Goal: Information Seeking & Learning: Learn about a topic

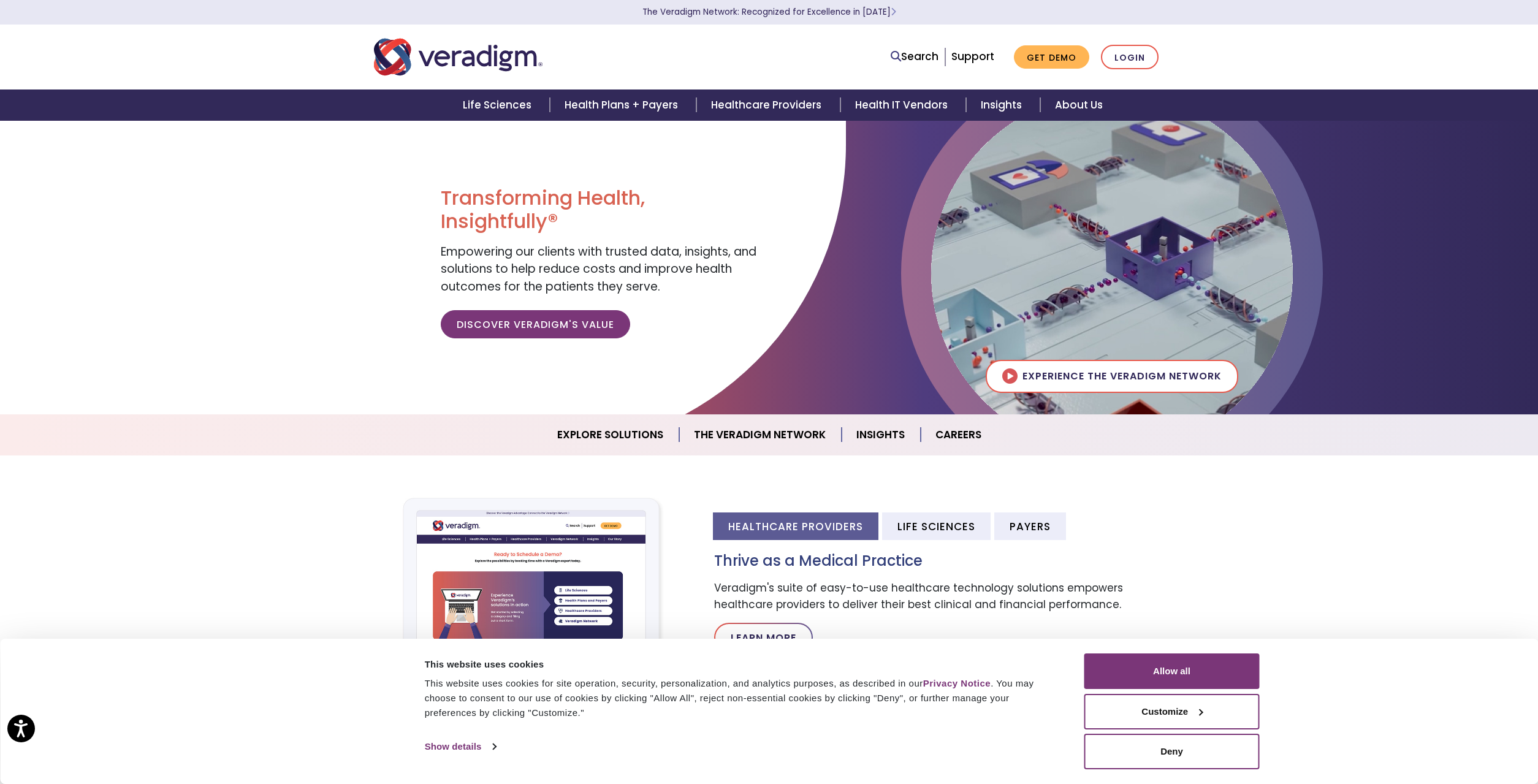
click at [756, 63] on div "Search Support Get Demo Login" at bounding box center [938, 57] width 472 height 25
click at [761, 106] on link "Healthcare Providers" at bounding box center [768, 105] width 143 height 31
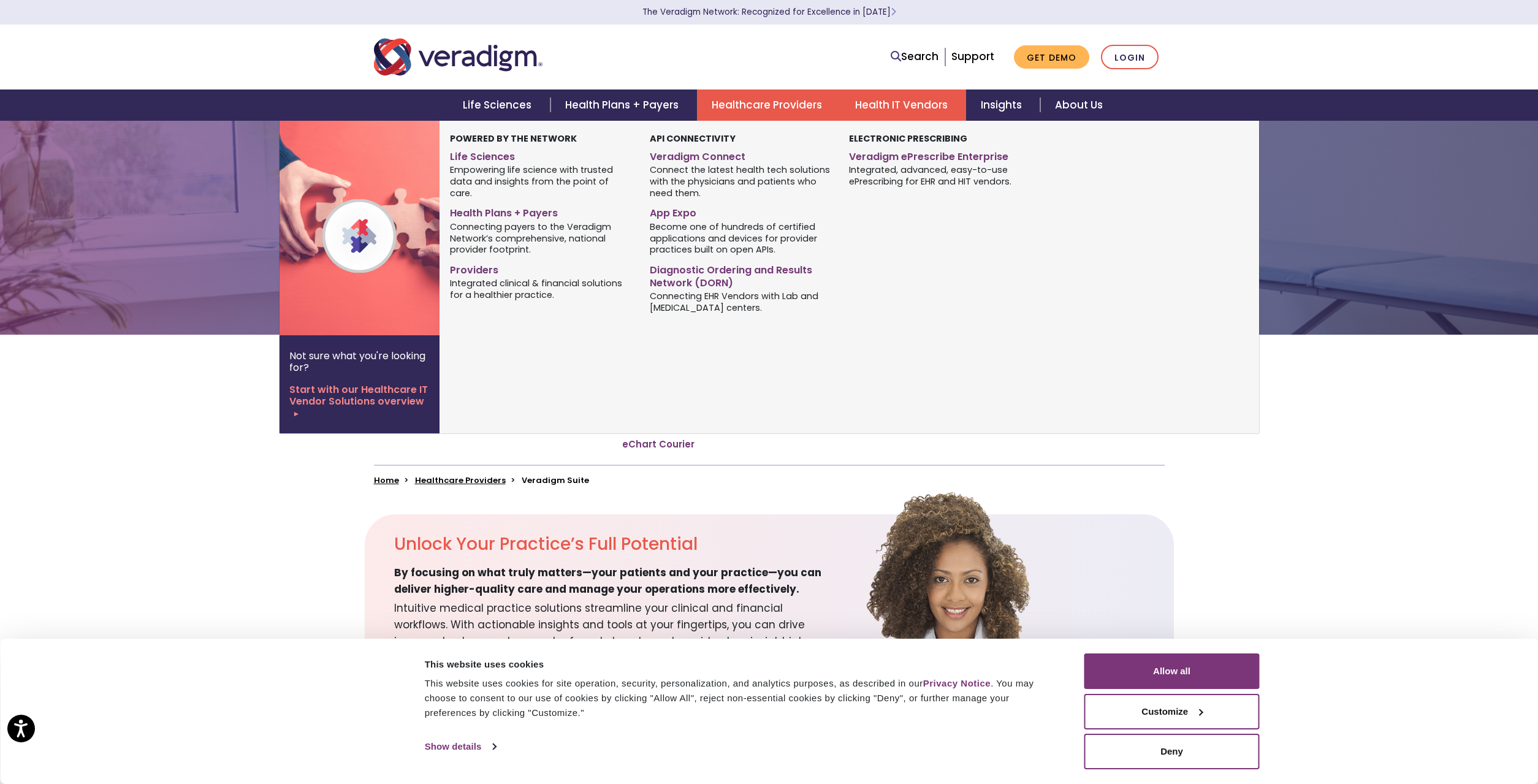
click at [921, 110] on link "Health IT Vendors" at bounding box center [904, 105] width 126 height 31
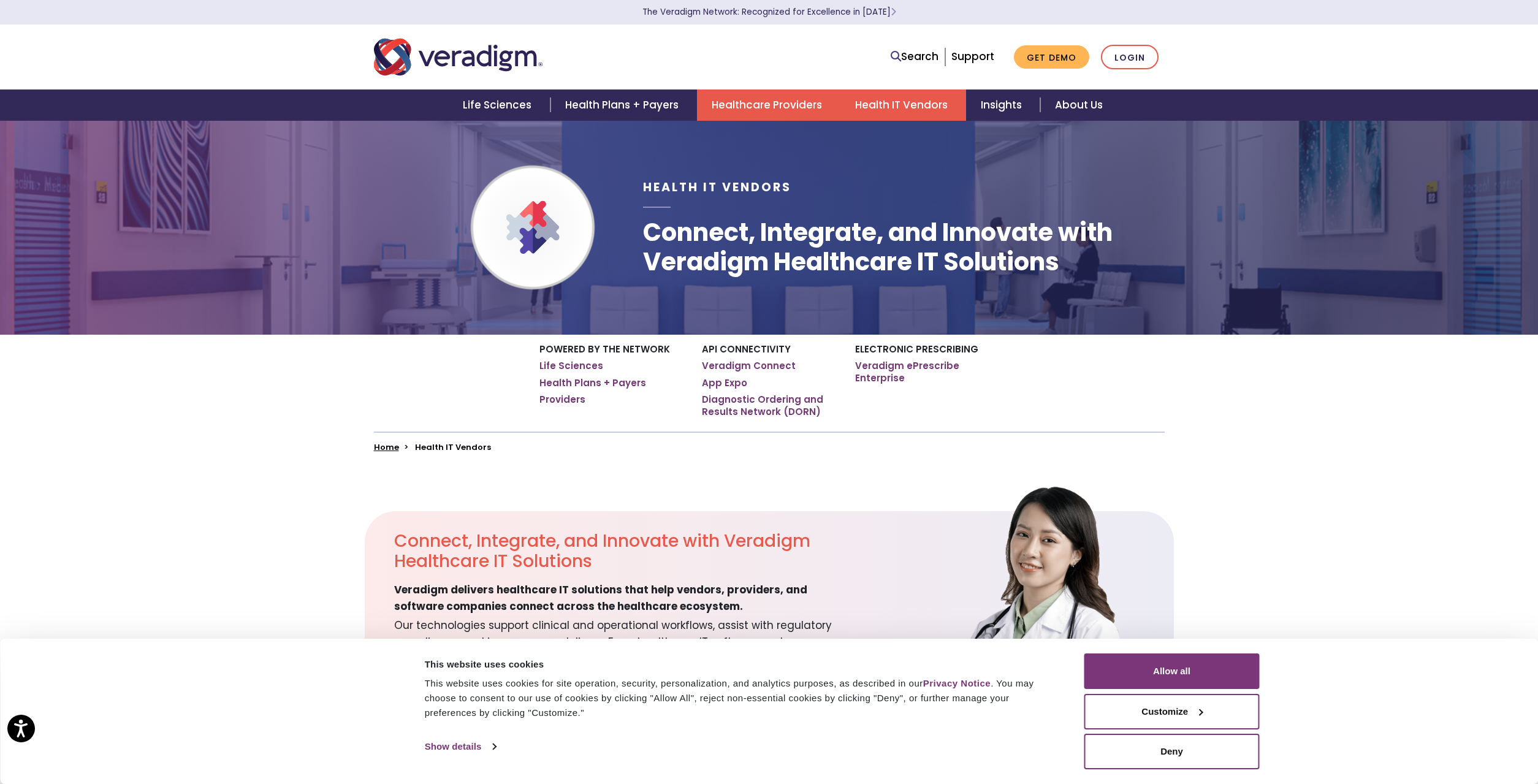
click at [728, 108] on link "Healthcare Providers" at bounding box center [769, 105] width 143 height 31
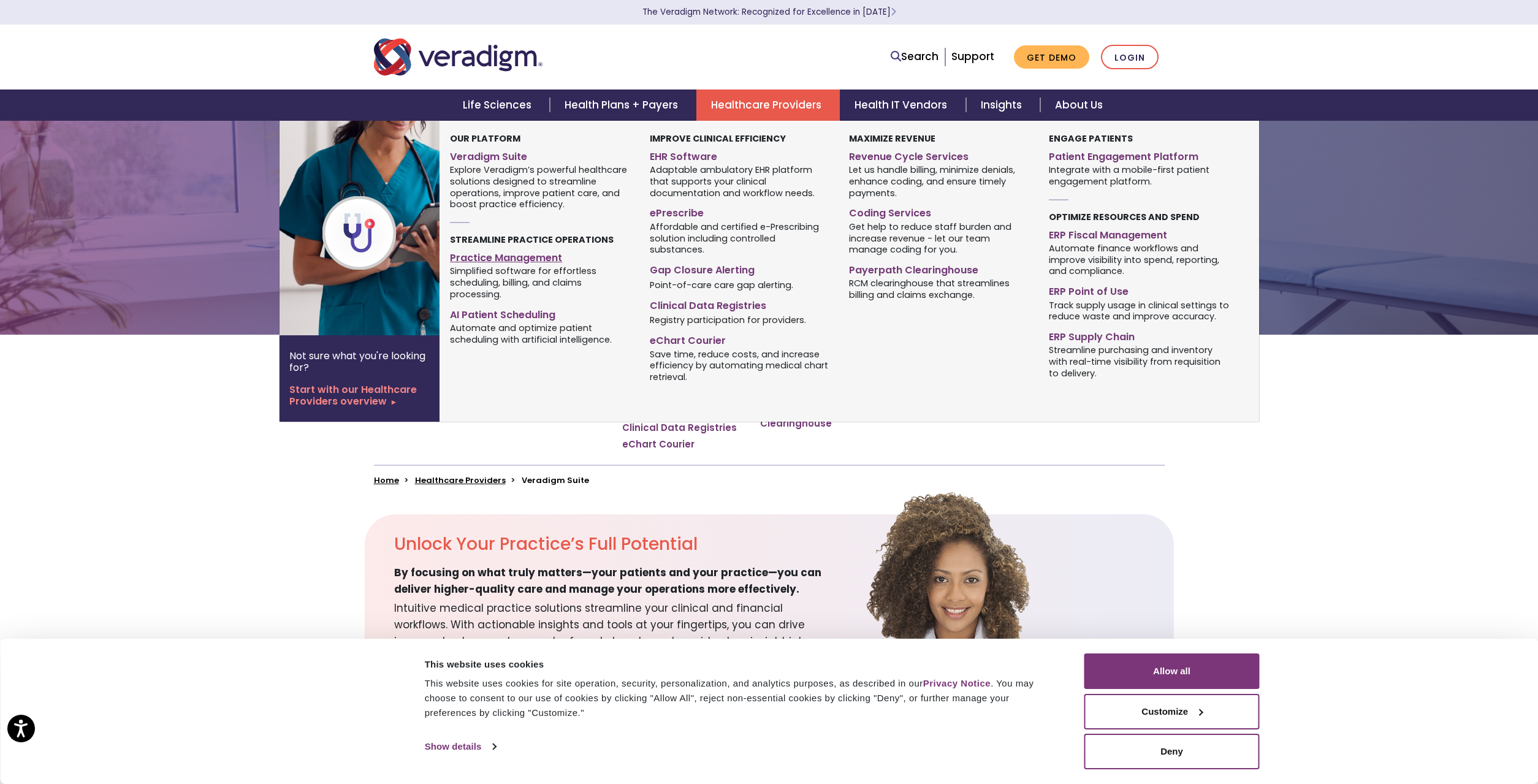
click at [526, 257] on link "Practice Management" at bounding box center [540, 255] width 181 height 18
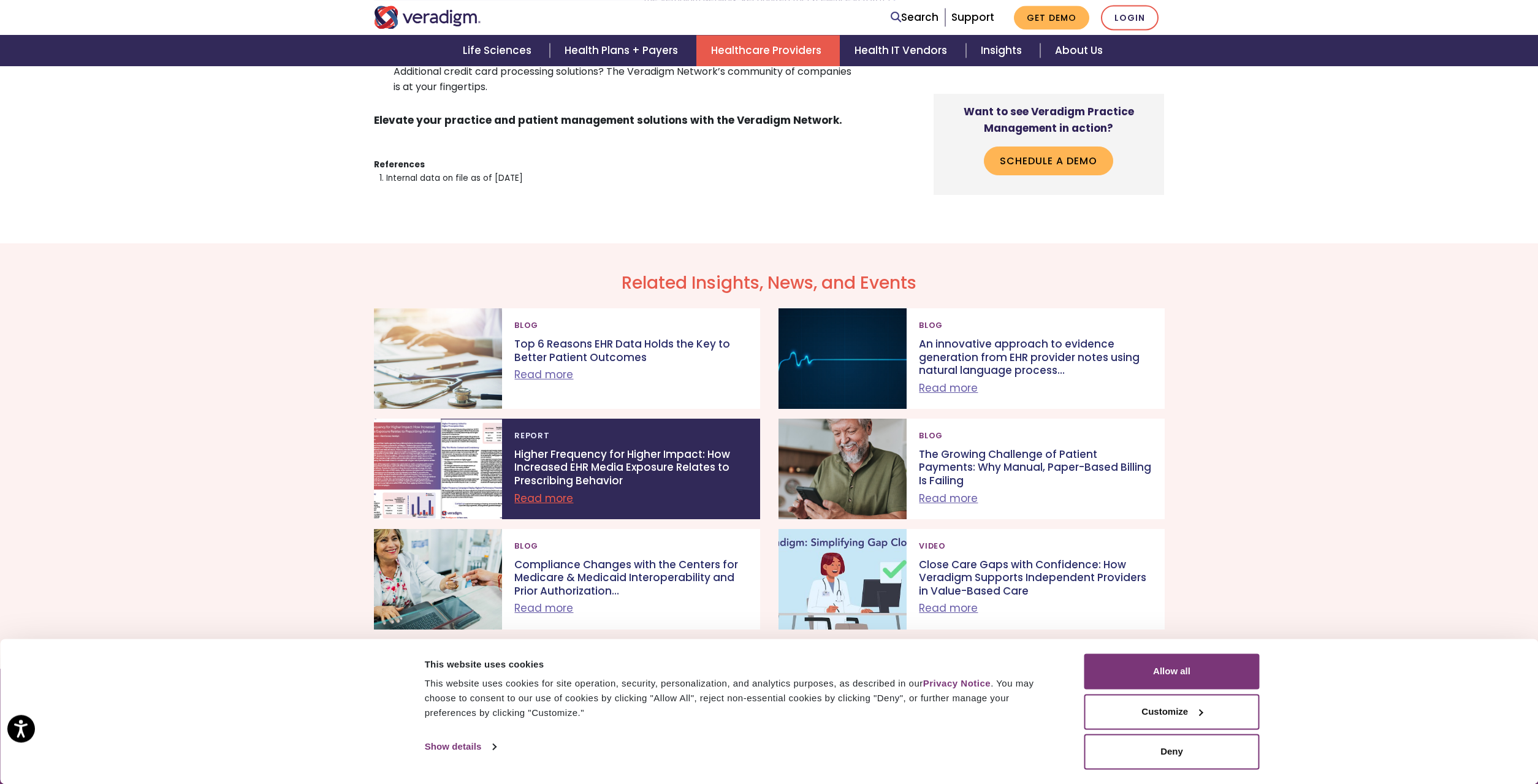
scroll to position [3437, 0]
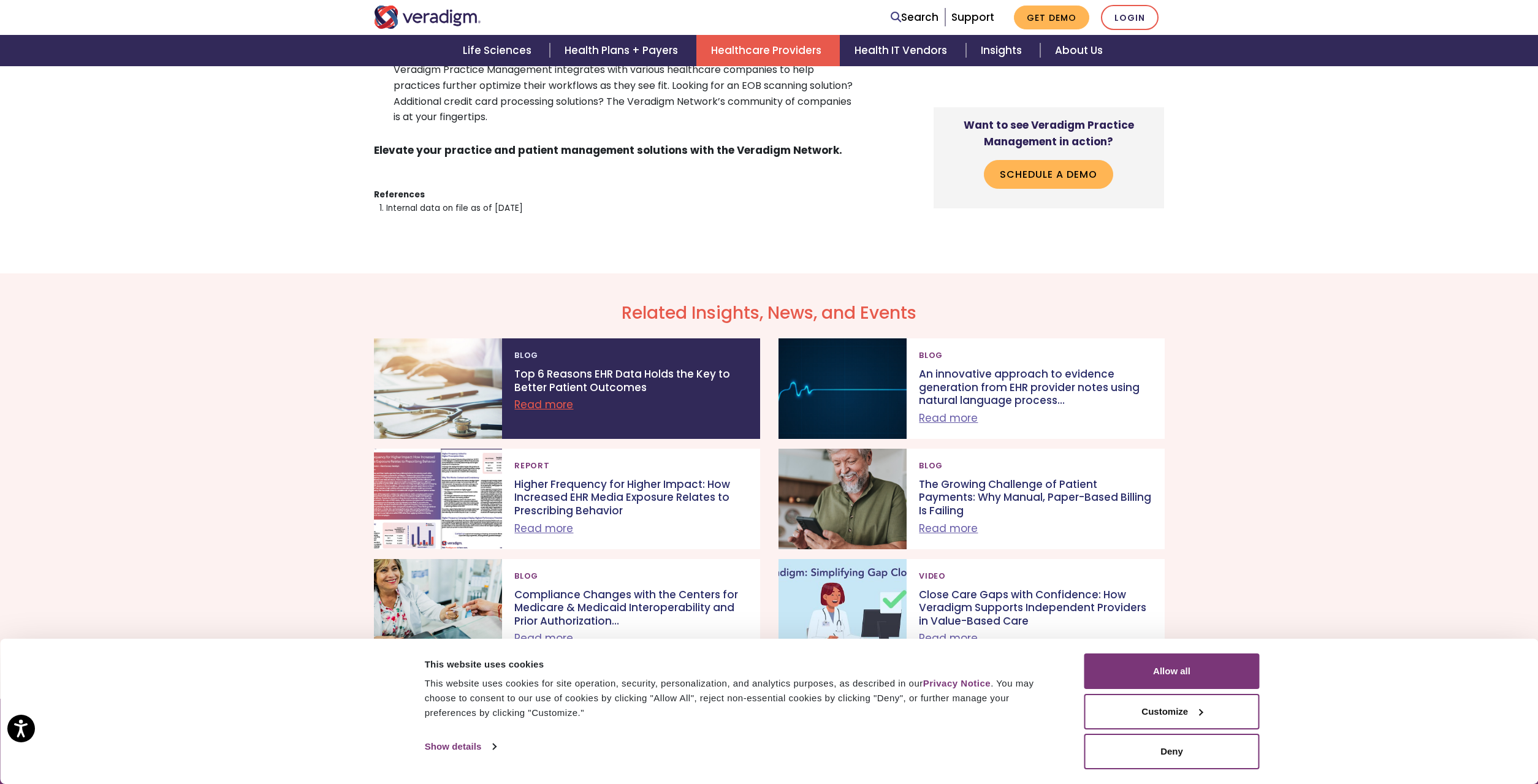
click at [651, 367] on p "Top 6 Reasons EHR Data Holds the Key to Better Patient Outcomes" at bounding box center [630, 380] width 233 height 27
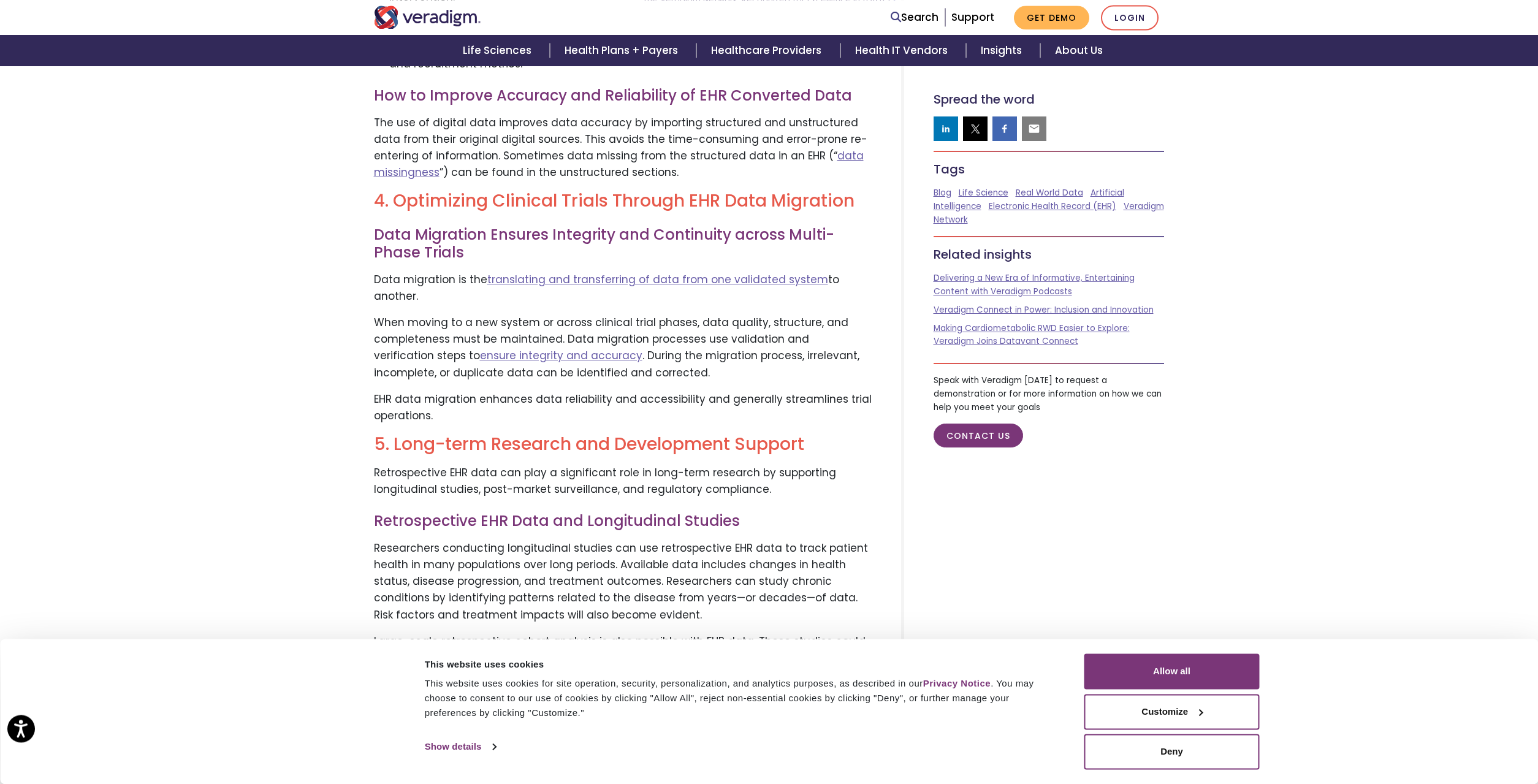
scroll to position [2687, 0]
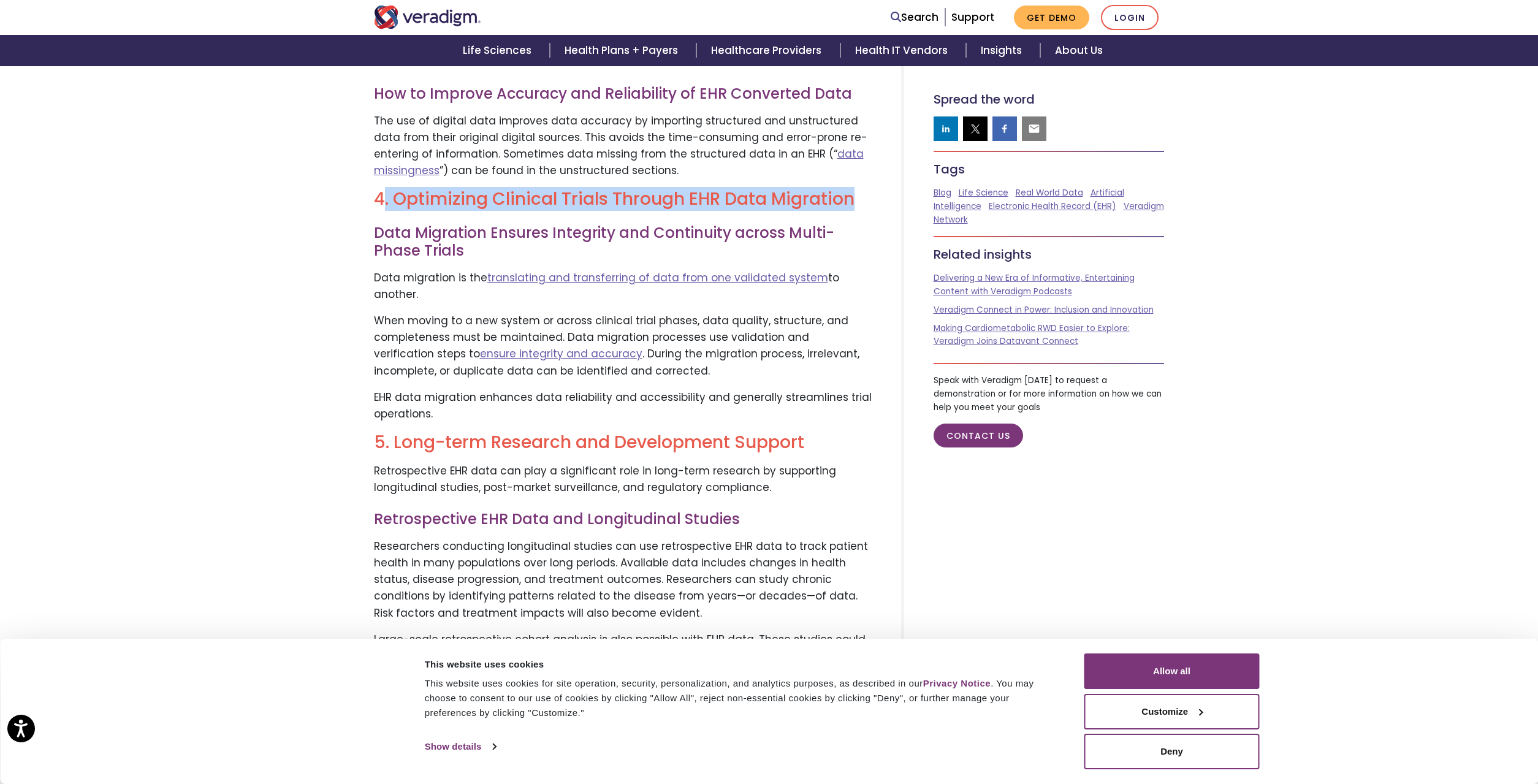
drag, startPoint x: 395, startPoint y: 185, endPoint x: 850, endPoint y: 192, distance: 455.1
click at [850, 192] on h2 "4. Optimizing Clinical Trials Through EHR Data Migration" at bounding box center [622, 199] width 497 height 21
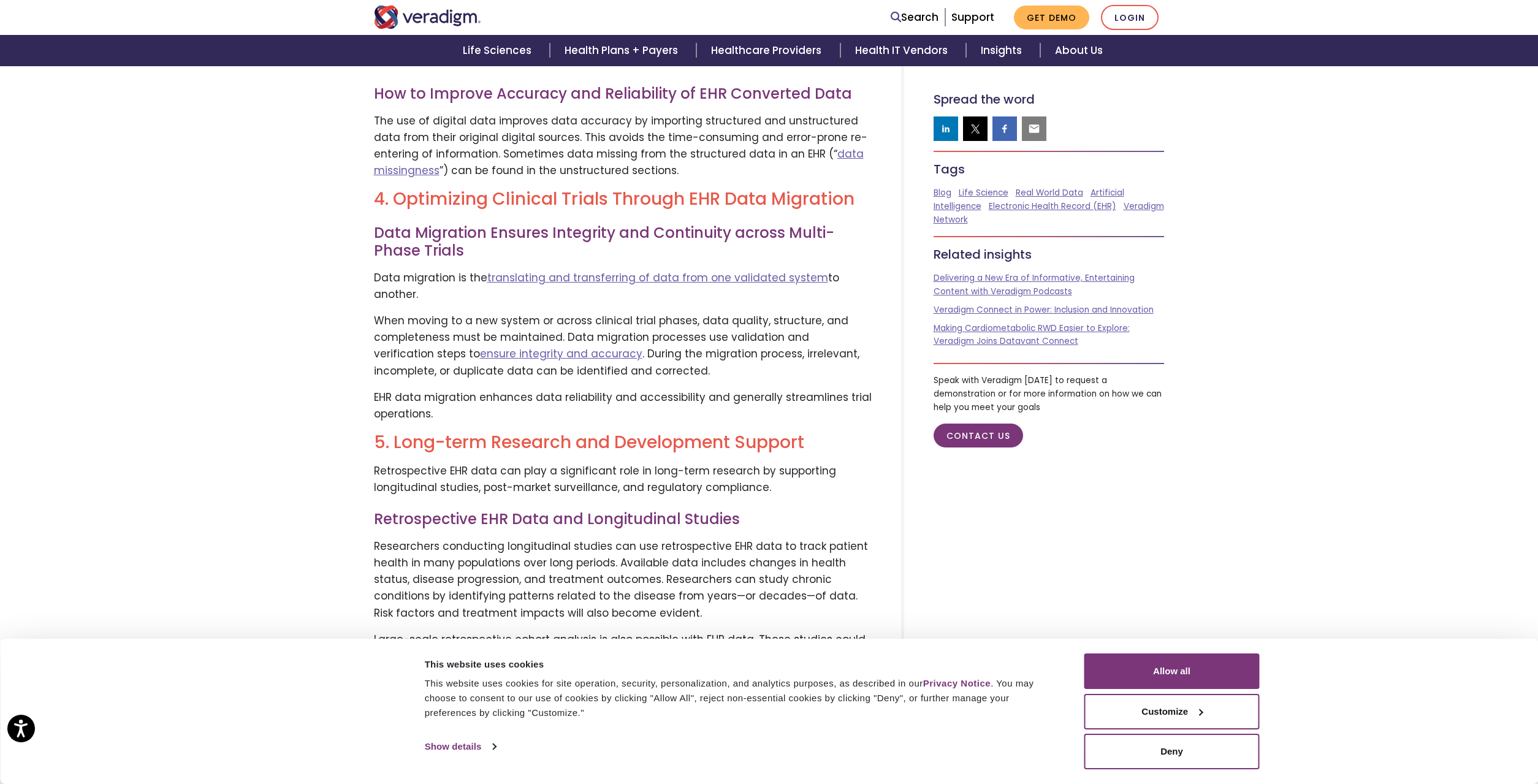
click at [675, 224] on h3 "Data Migration Ensures Integrity and Continuity across Multi-Phase Trials" at bounding box center [622, 242] width 497 height 35
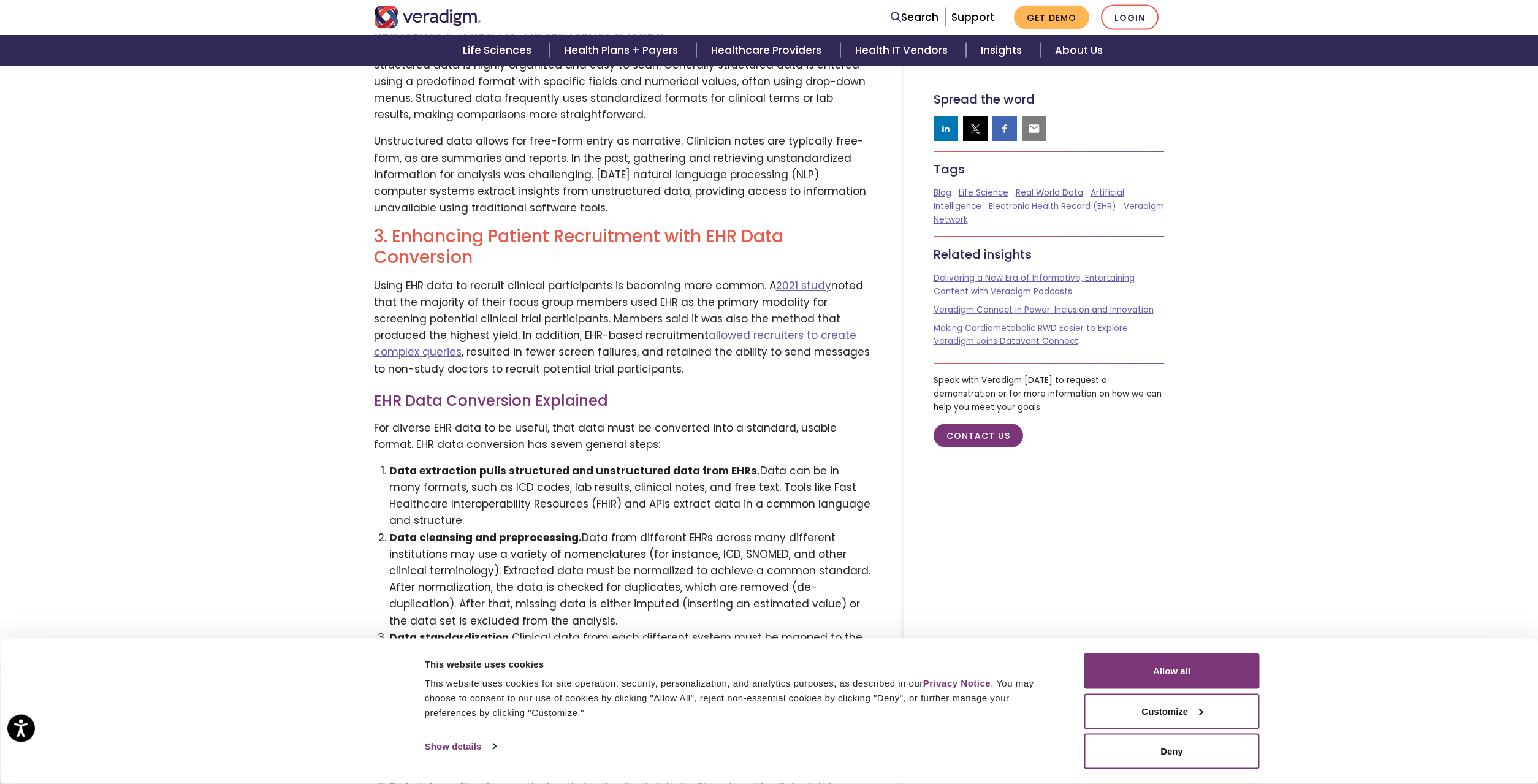
scroll to position [1687, 0]
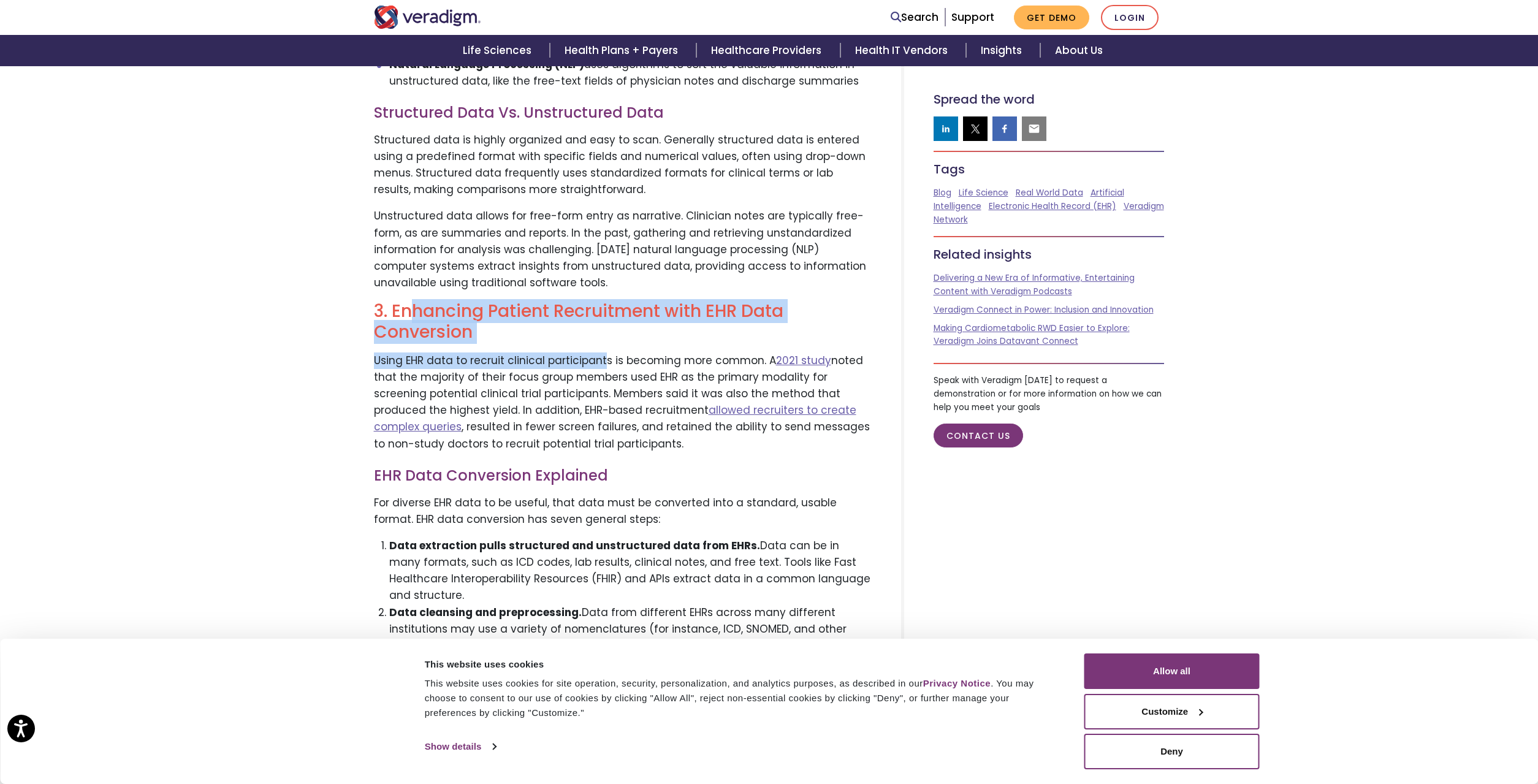
drag, startPoint x: 408, startPoint y: 292, endPoint x: 603, endPoint y: 346, distance: 202.3
click at [603, 346] on div "Written by: [PERSON_NAME], Product Manager, Veradigm Exploring the Strategic Im…" at bounding box center [622, 519] width 516 height 3343
click at [464, 352] on p "Using EHR data to recruit clinical participants is becoming more common. A 2021…" at bounding box center [622, 402] width 497 height 100
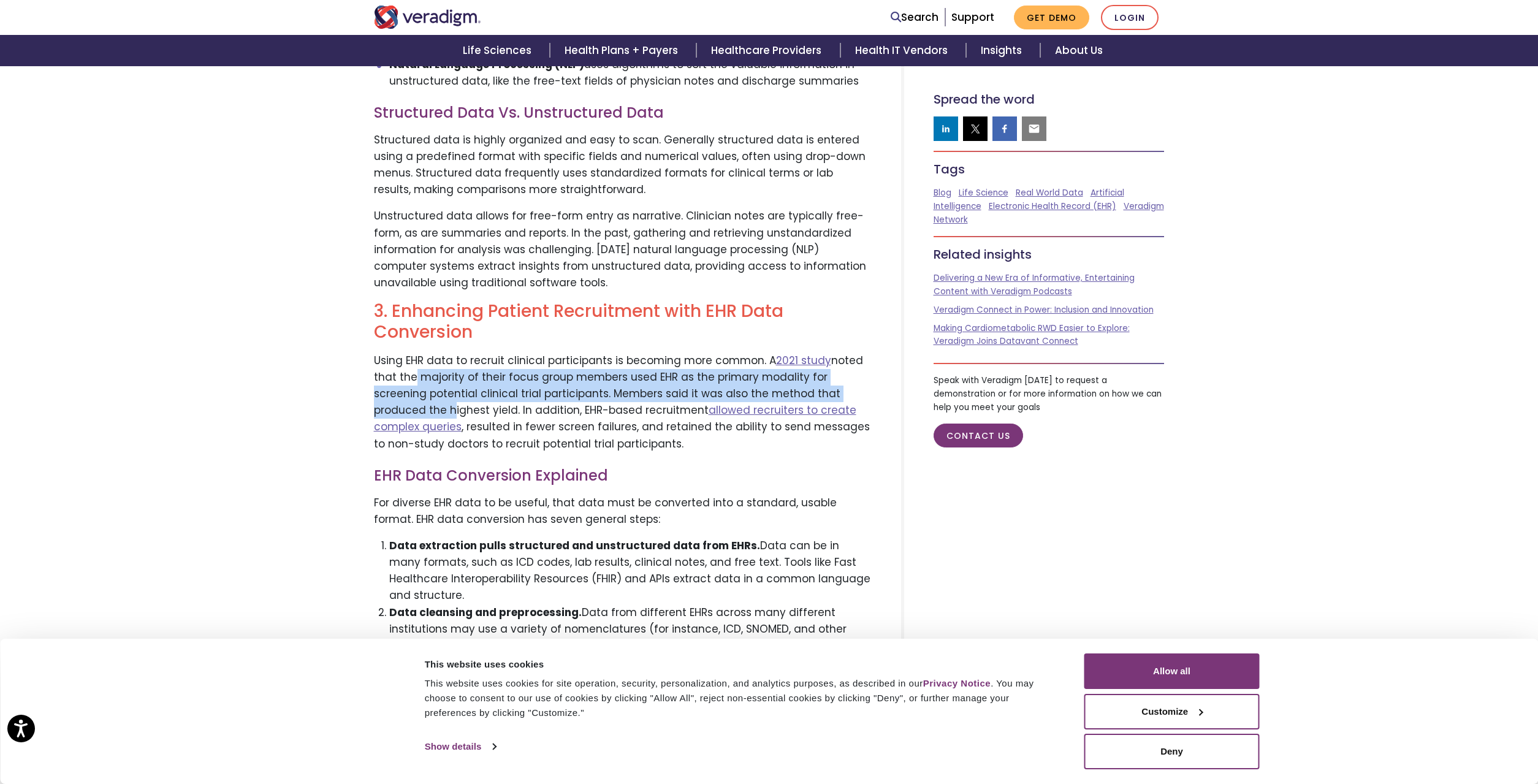
drag, startPoint x: 419, startPoint y: 359, endPoint x: 861, endPoint y: 380, distance: 442.5
click at [861, 380] on p "Using EHR data to recruit clinical participants is becoming more common. A 2021…" at bounding box center [622, 402] width 497 height 100
click at [587, 377] on p "Using EHR data to recruit clinical participants is becoming more common. A 2021…" at bounding box center [622, 402] width 497 height 100
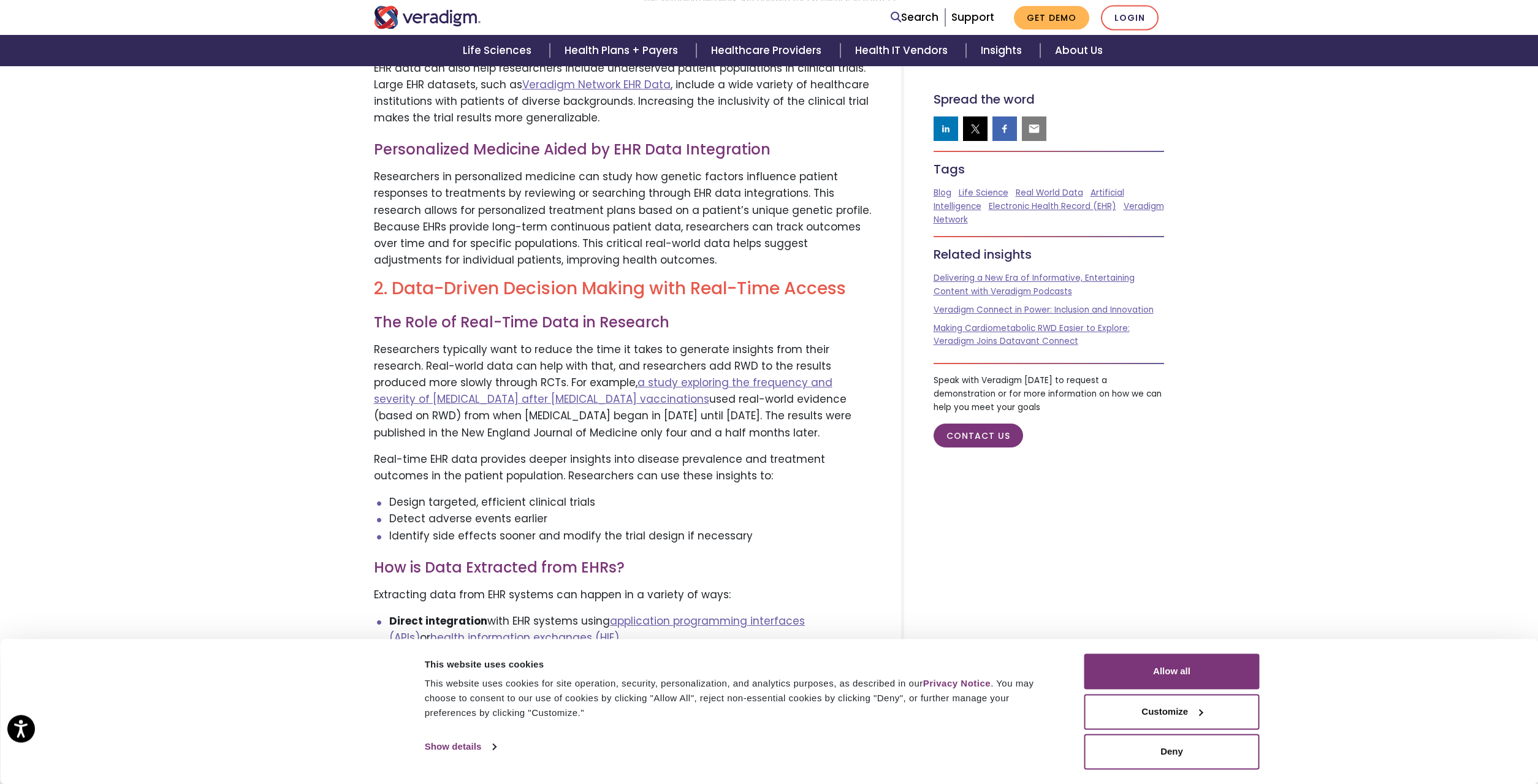
scroll to position [1063, 0]
click at [538, 343] on p "Researchers typically want to reduce the time it takes to generate insights fro…" at bounding box center [622, 393] width 497 height 100
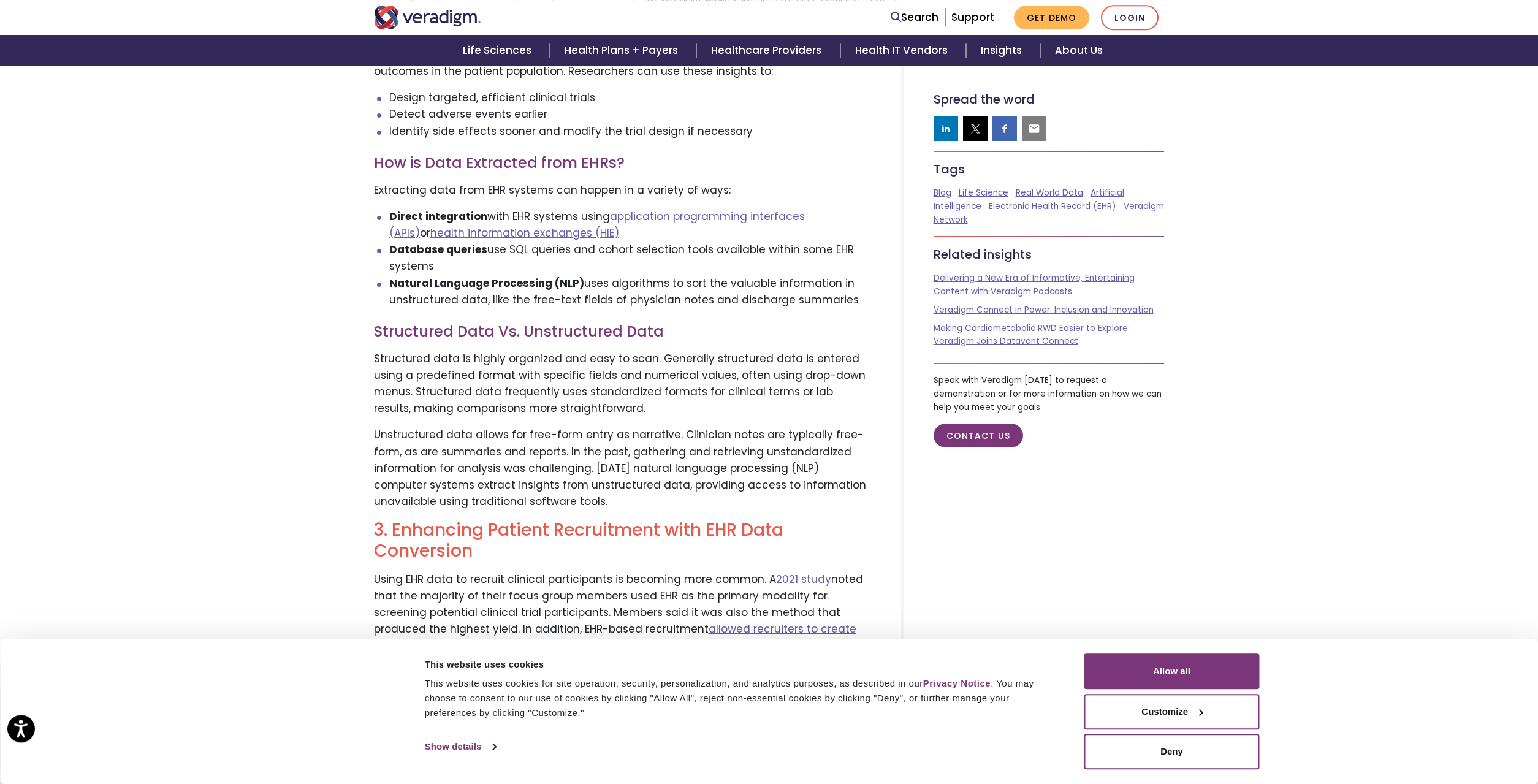
scroll to position [1500, 0]
